Goal: Task Accomplishment & Management: Manage account settings

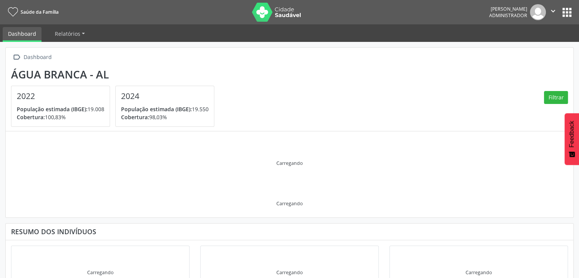
click at [570, 12] on button "apps" at bounding box center [566, 12] width 13 height 13
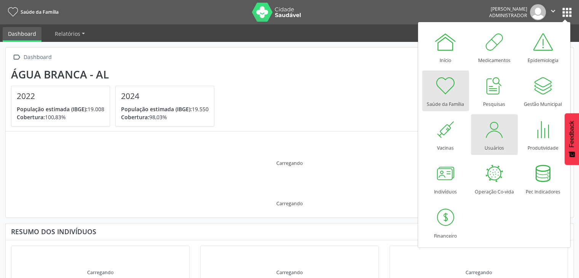
click at [494, 139] on div at bounding box center [494, 129] width 23 height 23
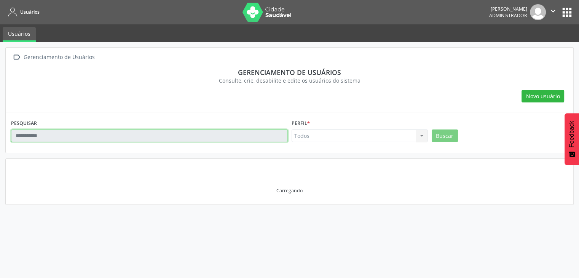
click at [220, 132] on input "text" at bounding box center [149, 135] width 277 height 13
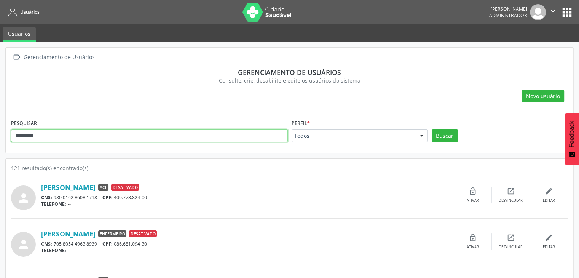
type input "*********"
click at [432, 129] on button "Buscar" at bounding box center [445, 135] width 26 height 13
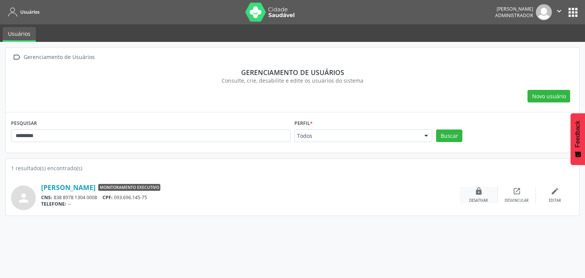
click at [489, 190] on div "lock Desativar" at bounding box center [478, 195] width 38 height 16
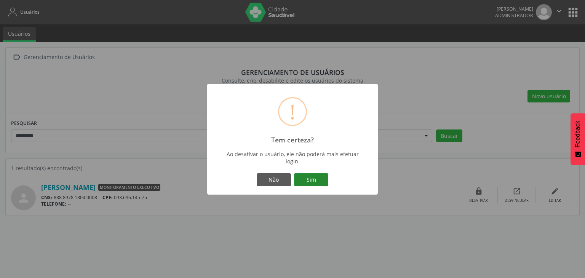
click at [317, 182] on button "Sim" at bounding box center [311, 179] width 34 height 13
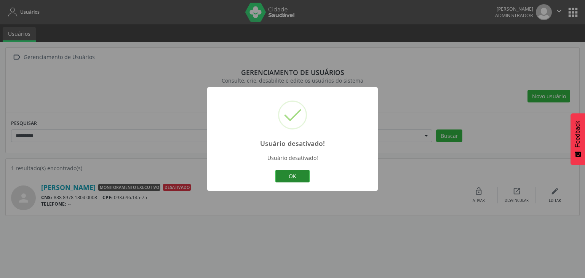
click at [292, 176] on button "OK" at bounding box center [292, 176] width 34 height 13
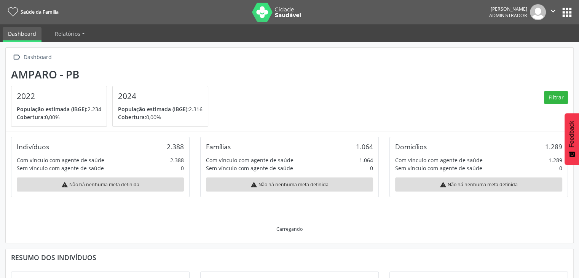
click at [568, 10] on button "apps" at bounding box center [566, 12] width 13 height 13
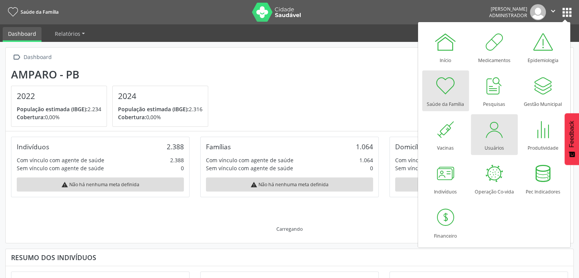
click at [498, 128] on div at bounding box center [494, 129] width 23 height 23
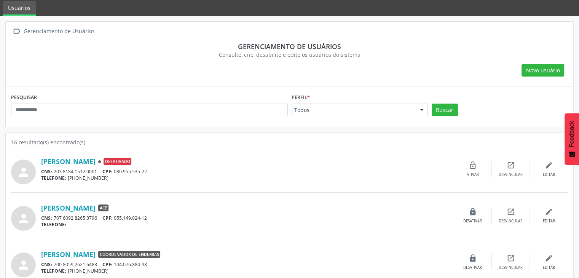
scroll to position [38, 0]
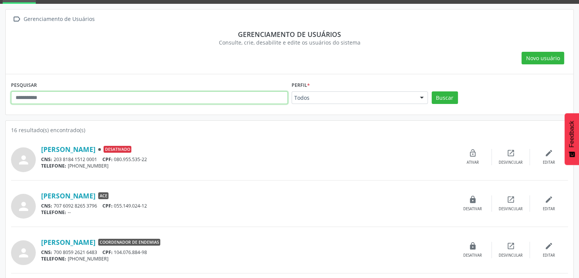
click at [89, 98] on input "text" at bounding box center [149, 97] width 277 height 13
click at [432, 91] on button "Buscar" at bounding box center [445, 97] width 26 height 13
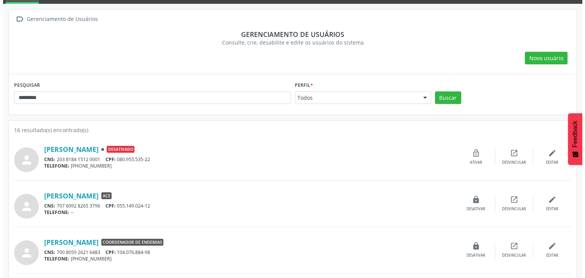
scroll to position [0, 0]
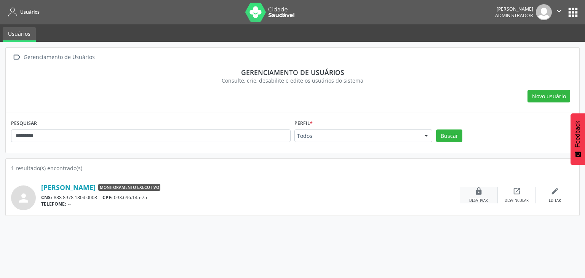
click at [487, 192] on div "lock Desativar" at bounding box center [478, 195] width 38 height 16
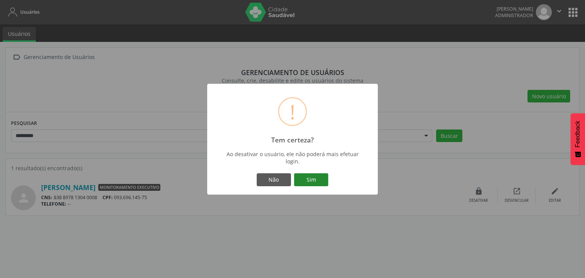
click at [311, 176] on button "Sim" at bounding box center [311, 179] width 34 height 13
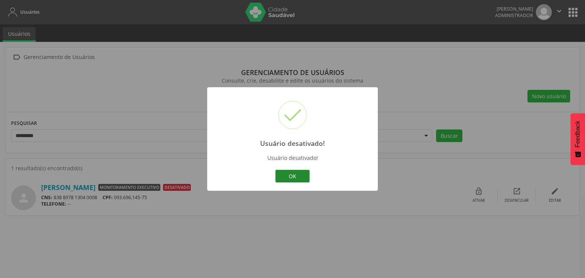
click at [287, 172] on button "OK" at bounding box center [292, 176] width 34 height 13
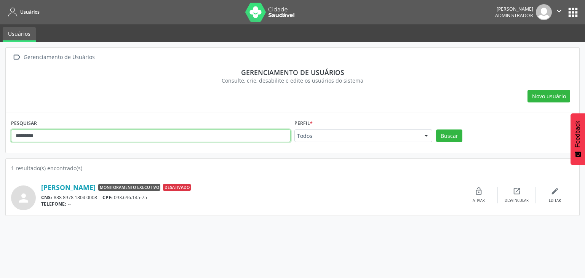
drag, startPoint x: 18, startPoint y: 126, endPoint x: 0, endPoint y: 119, distance: 19.4
click at [0, 119] on div " Gerenciamento de Usuários Gerenciamento de usuários Consulte, crie, desabilit…" at bounding box center [292, 160] width 585 height 236
type input "*****"
click at [436, 129] on button "Buscar" at bounding box center [449, 135] width 26 height 13
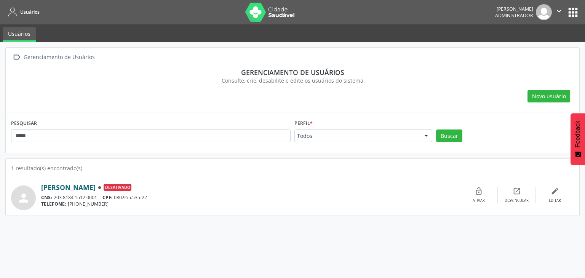
click at [66, 188] on link "Aleck Matheus" at bounding box center [68, 187] width 54 height 8
